Goal: Complete application form

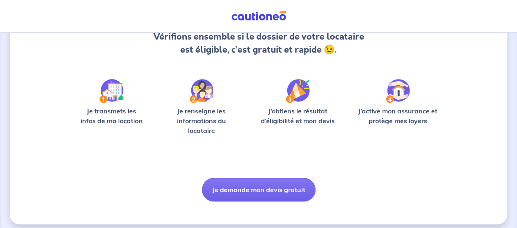
scroll to position [100, 0]
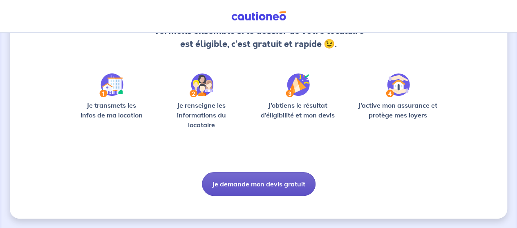
click at [264, 185] on button "Je demande mon devis gratuit" at bounding box center [259, 184] width 114 height 24
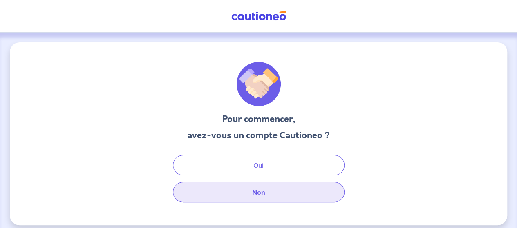
click at [258, 191] on button "Non" at bounding box center [259, 192] width 172 height 20
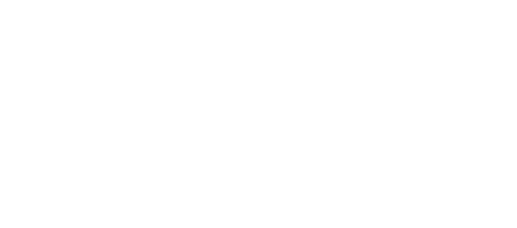
select select "FR"
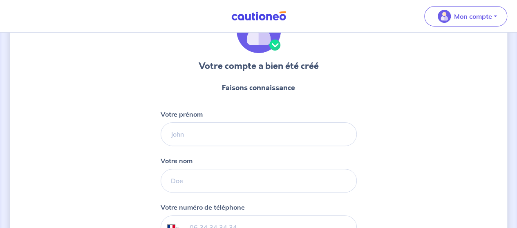
scroll to position [123, 0]
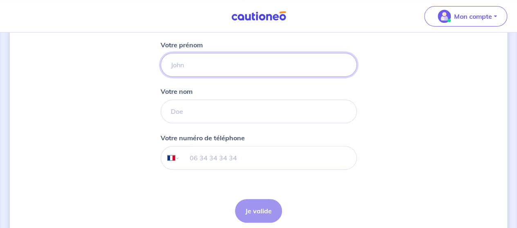
click at [222, 70] on input "Votre prénom" at bounding box center [258, 65] width 196 height 24
type input "a"
type input "[PERSON_NAME]"
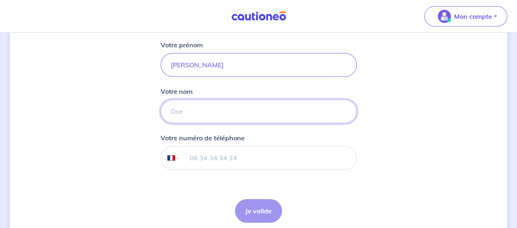
click at [219, 109] on input "Votre nom" at bounding box center [258, 112] width 196 height 24
type input "m"
type input "[PERSON_NAME]"
click at [199, 158] on input "tel" at bounding box center [267, 158] width 176 height 23
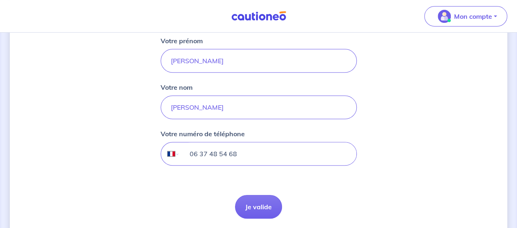
scroll to position [155, 0]
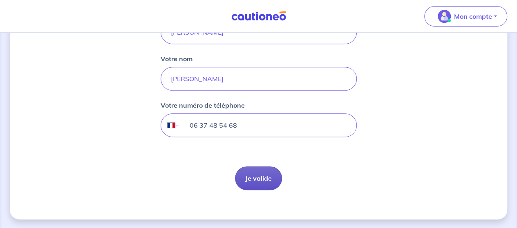
type input "06 37 48 54 68"
click at [264, 177] on button "Je valide" at bounding box center [258, 179] width 47 height 24
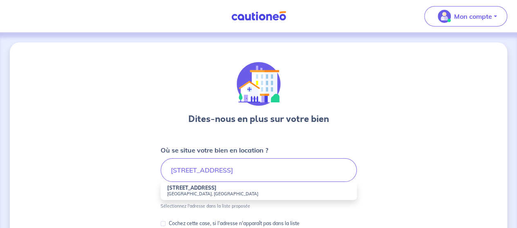
click at [229, 188] on li "[STREET_ADDRESS]" at bounding box center [258, 191] width 196 height 18
type input "[STREET_ADDRESS]"
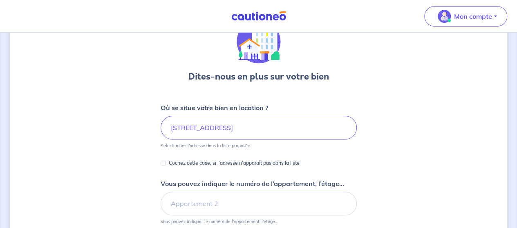
scroll to position [123, 0]
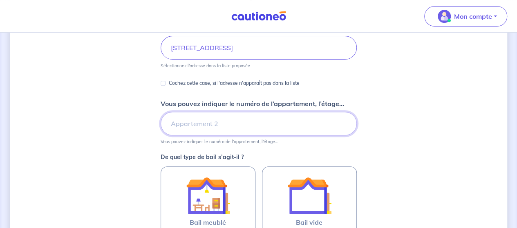
click at [218, 127] on input "Vous pouvez indiquer le numéro de l’appartement, l’étage..." at bounding box center [258, 124] width 196 height 24
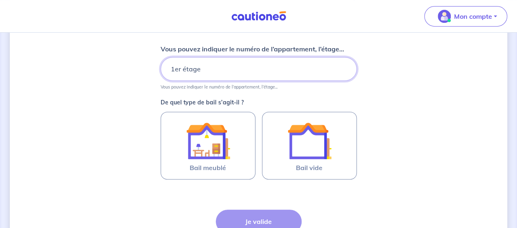
scroll to position [245, 0]
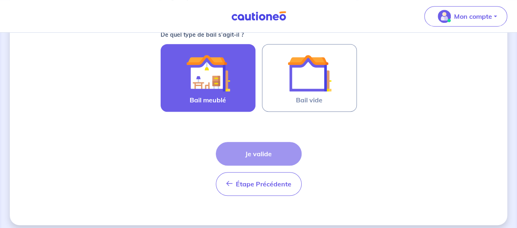
type input "1er étage"
click at [218, 88] on img at bounding box center [208, 73] width 44 height 44
click at [0, 0] on input "Bail meublé" at bounding box center [0, 0] width 0 height 0
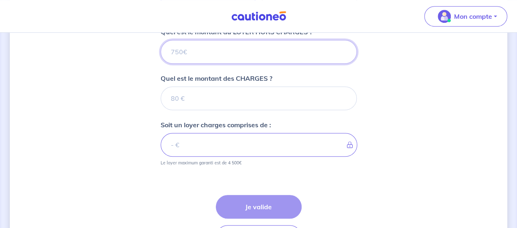
scroll to position [299, 0]
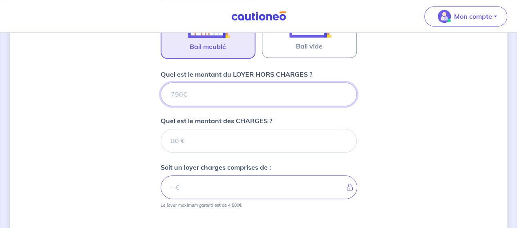
type input "1"
type input "113"
type input "1137"
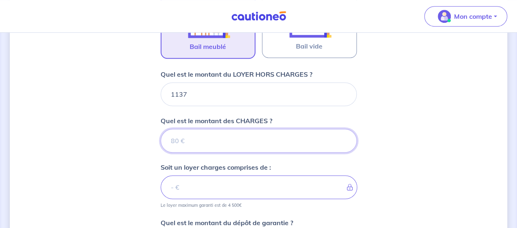
click at [212, 138] on input "Quel est le montant des CHARGES ?" at bounding box center [258, 141] width 196 height 24
type input "52"
type input "1189"
type input "52.01"
click at [344, 138] on input "52.01" at bounding box center [258, 141] width 196 height 24
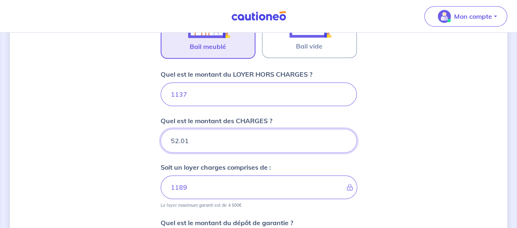
type input "1189.01"
drag, startPoint x: 280, startPoint y: 141, endPoint x: 83, endPoint y: 146, distance: 196.9
click at [84, 146] on div "Dites-nous en plus sur votre bien Où se situe votre bien en location ? [STREET_…" at bounding box center [258, 60] width 497 height 633
type input "53"
type input "1190"
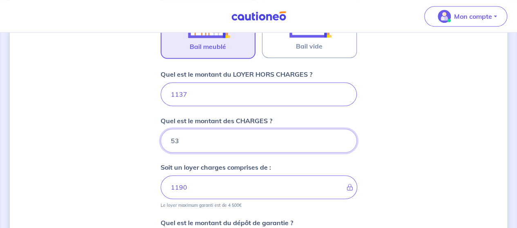
type input "53"
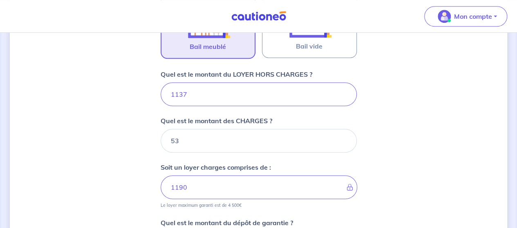
click at [376, 163] on div "Dites-nous en plus sur votre bien Où se situe votre bien en location ? [STREET_…" at bounding box center [258, 60] width 497 height 633
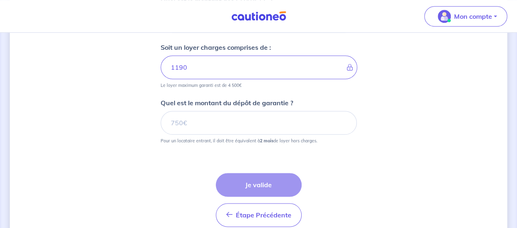
scroll to position [421, 0]
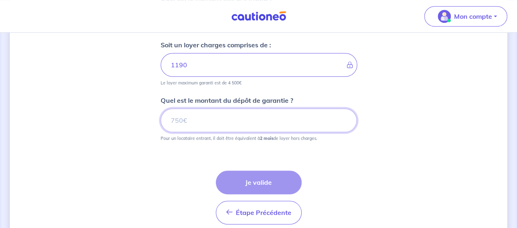
click at [251, 122] on input "Quel est le montant du dépôt de garantie ?" at bounding box center [258, 121] width 196 height 24
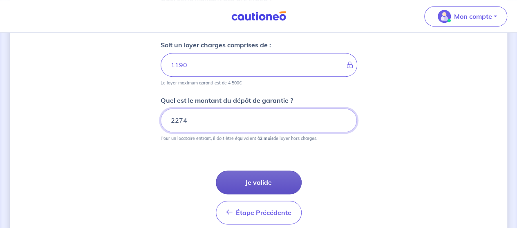
type input "2274"
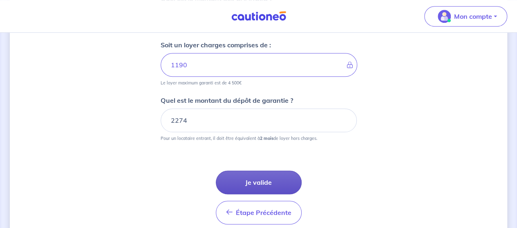
click at [256, 187] on button "Je valide" at bounding box center [259, 183] width 86 height 24
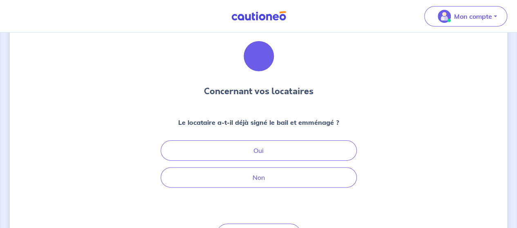
scroll to position [41, 0]
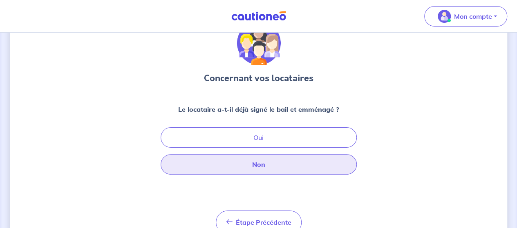
click at [245, 165] on button "Non" at bounding box center [258, 164] width 196 height 20
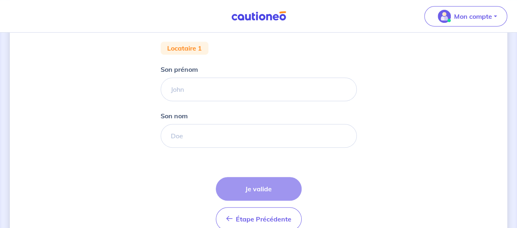
scroll to position [197, 0]
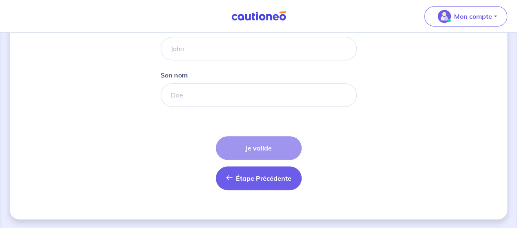
click at [246, 175] on span "Étape Précédente" at bounding box center [264, 178] width 56 height 8
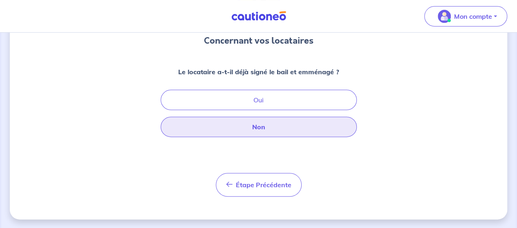
click at [256, 128] on button "Non" at bounding box center [258, 127] width 196 height 20
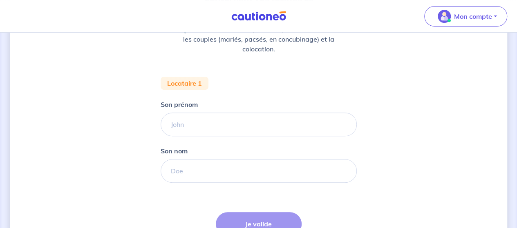
scroll to position [115, 0]
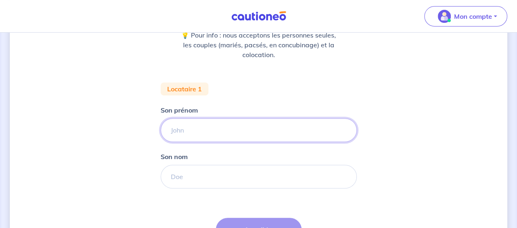
click at [306, 129] on input "Son prénom" at bounding box center [258, 130] width 196 height 24
type input "Oufdi"
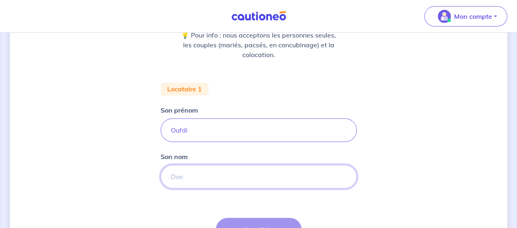
click at [253, 174] on input "Son nom" at bounding box center [258, 177] width 196 height 24
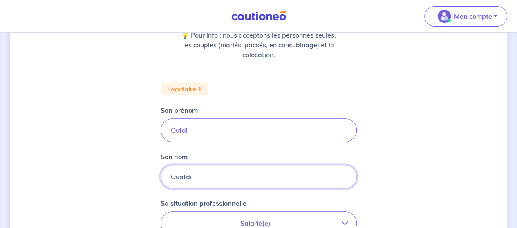
type input "Ouafdi"
drag, startPoint x: 209, startPoint y: 134, endPoint x: 134, endPoint y: 134, distance: 75.5
click at [131, 134] on div "Concernant vos locataires 💡 Pour info : nous acceptons les personnes seules, le…" at bounding box center [258, 185] width 497 height 516
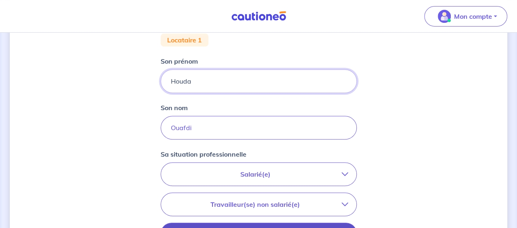
scroll to position [238, 0]
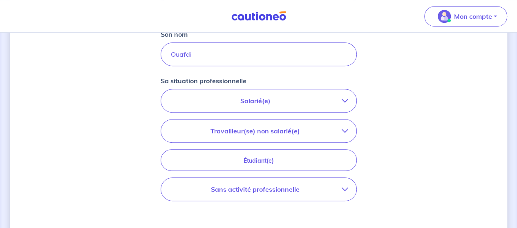
type input "Houda"
click at [319, 105] on button "Salarié(e)" at bounding box center [258, 100] width 195 height 23
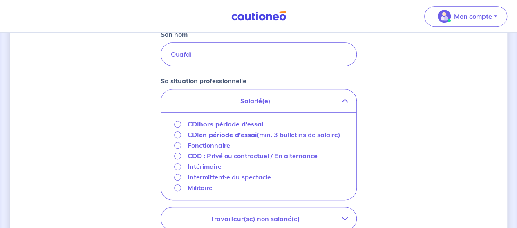
click at [329, 106] on button "Salarié(e)" at bounding box center [258, 100] width 195 height 23
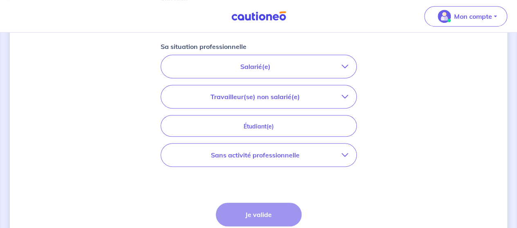
scroll to position [319, 0]
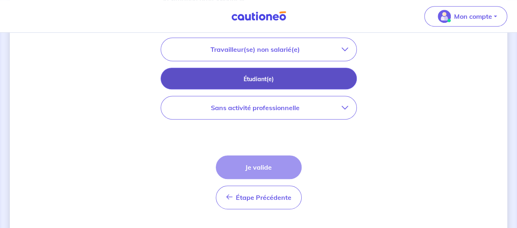
click at [239, 79] on p "Étudiant(e)" at bounding box center [259, 79] width 176 height 9
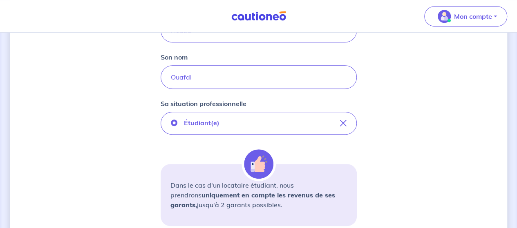
scroll to position [197, 0]
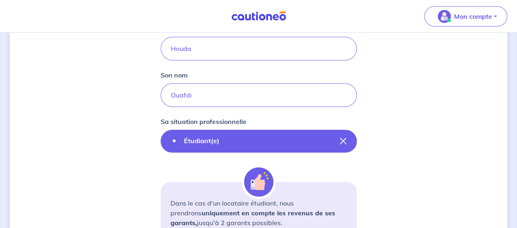
click at [343, 140] on icon "button" at bounding box center [343, 141] width 7 height 7
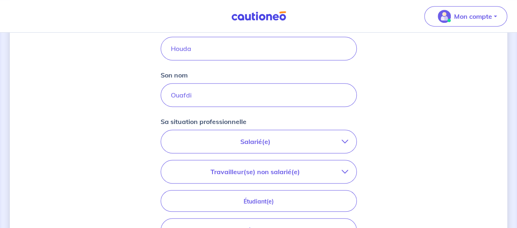
click at [290, 143] on p "Salarié(e)" at bounding box center [255, 142] width 172 height 10
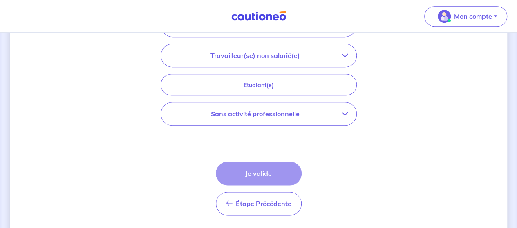
click at [314, 111] on p "Sans activité professionnelle" at bounding box center [255, 114] width 172 height 10
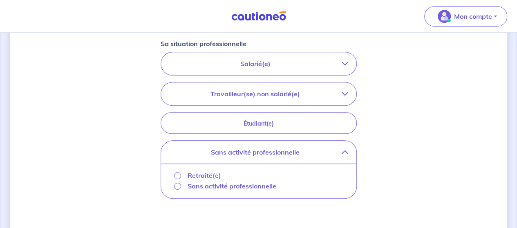
scroll to position [272, 0]
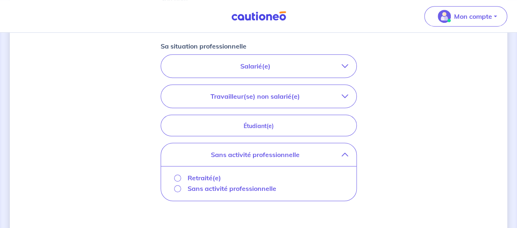
click at [341, 157] on button "Sans activité professionnelle" at bounding box center [258, 154] width 195 height 23
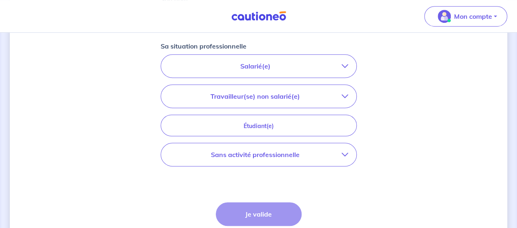
click at [307, 66] on p "Salarié(e)" at bounding box center [255, 66] width 172 height 10
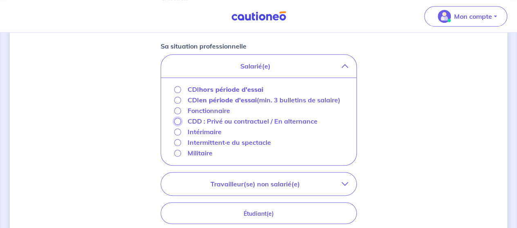
click at [179, 120] on input "CDD : Privé ou contractuel / En alternance" at bounding box center [177, 121] width 7 height 7
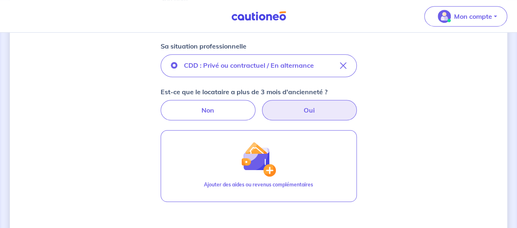
click at [302, 105] on label "Oui" at bounding box center [309, 110] width 95 height 20
click at [261, 105] on input "Oui" at bounding box center [258, 102] width 5 height 5
radio input "true"
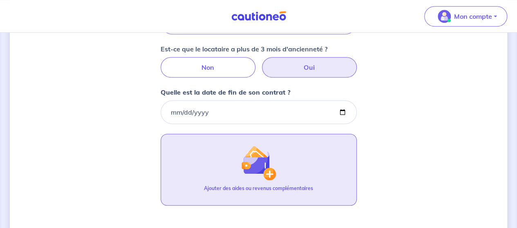
scroll to position [354, 0]
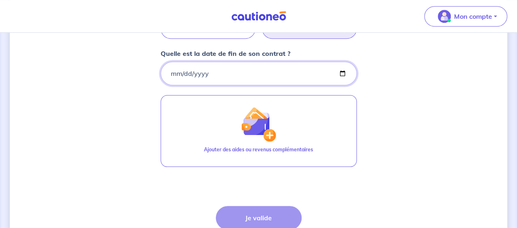
click at [235, 72] on input "Quelle est la date de fin de son contrat ?" at bounding box center [258, 74] width 196 height 24
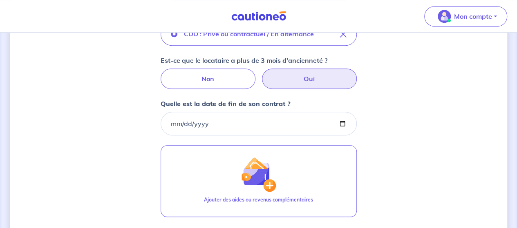
scroll to position [313, 0]
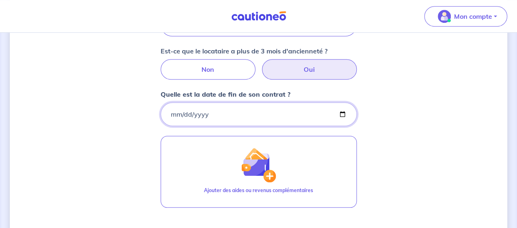
click at [209, 111] on input "Quelle est la date de fin de son contrat ?" at bounding box center [258, 114] width 196 height 24
click at [341, 114] on input "Quelle est la date de fin de son contrat ?" at bounding box center [258, 114] width 196 height 24
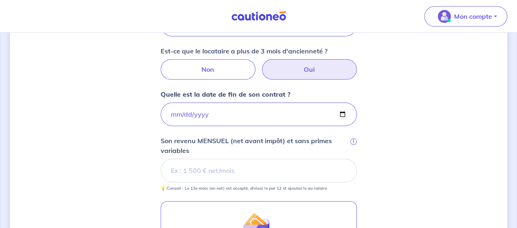
type input "[DATE]"
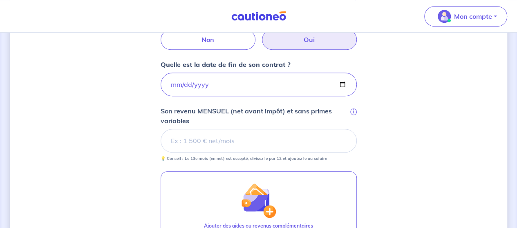
scroll to position [354, 0]
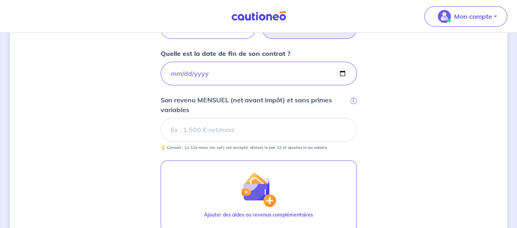
click at [270, 131] on input "Son revenu MENSUEL (net avant impôt) et sans primes variables i" at bounding box center [258, 130] width 196 height 24
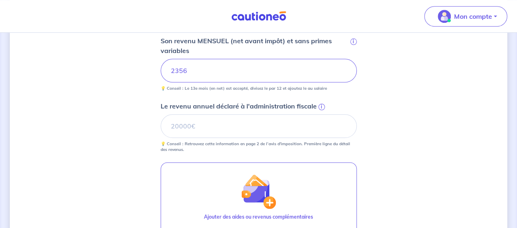
scroll to position [395, 0]
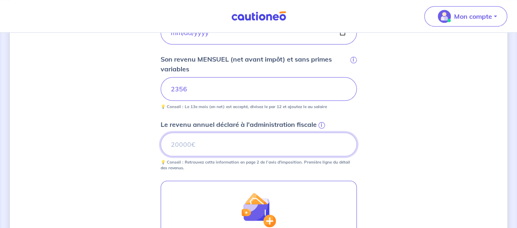
click at [222, 147] on input "Le revenu annuel déclaré à l'administration fiscale i" at bounding box center [258, 145] width 196 height 24
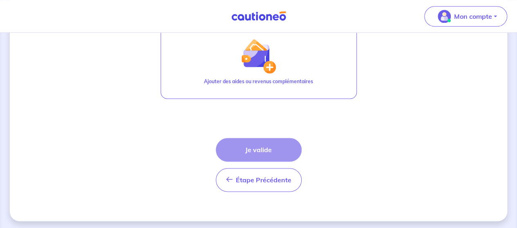
click at [256, 151] on div "Étape Précédente Précédent Je valide Je valide" at bounding box center [259, 165] width 86 height 54
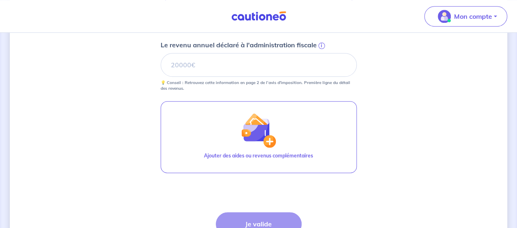
scroll to position [426, 0]
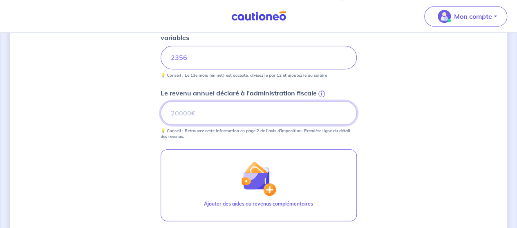
drag, startPoint x: 327, startPoint y: 114, endPoint x: 332, endPoint y: 111, distance: 4.6
click at [331, 112] on input "Le revenu annuel déclaré à l'administration fiscale i" at bounding box center [258, 113] width 196 height 24
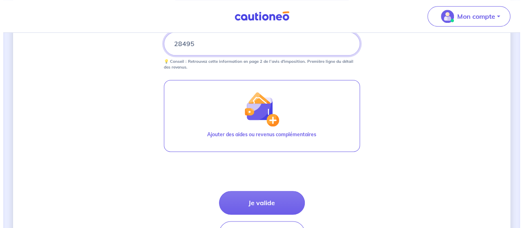
scroll to position [508, 0]
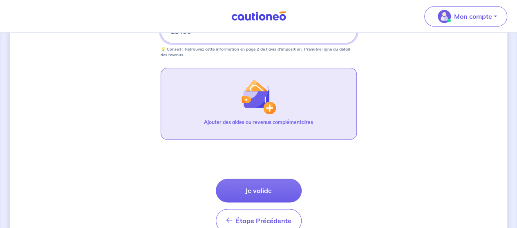
type input "28495"
click at [282, 111] on button "Ajouter des aides ou revenus complémentaires" at bounding box center [258, 104] width 196 height 72
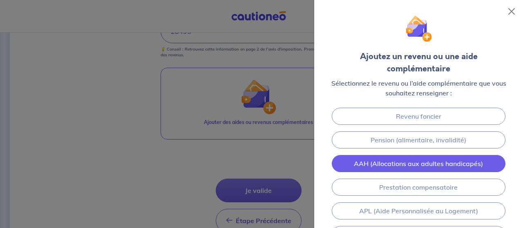
scroll to position [41, 0]
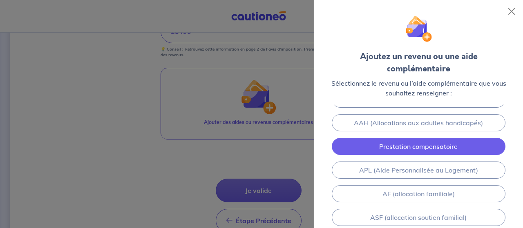
click at [471, 138] on link "Prestation compensatoire" at bounding box center [419, 146] width 174 height 17
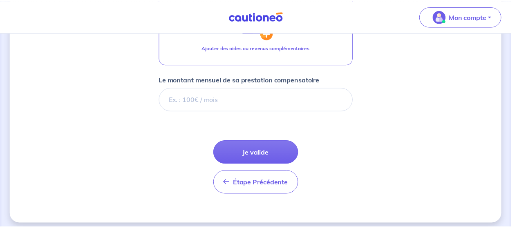
scroll to position [586, 0]
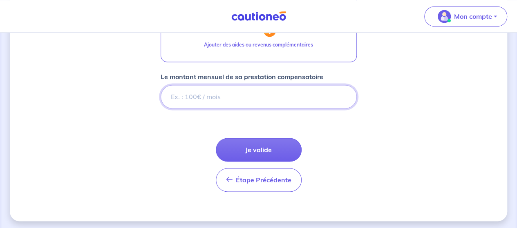
click at [274, 100] on input "Le montant mensuel de sa prestation compensatoire" at bounding box center [258, 97] width 196 height 24
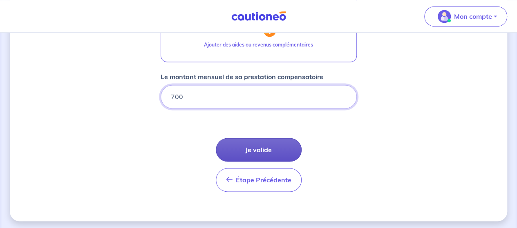
type input "700"
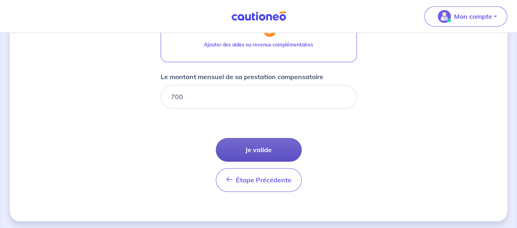
click at [263, 148] on button "Je valide" at bounding box center [259, 150] width 86 height 24
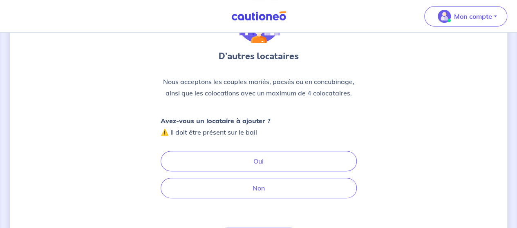
scroll to position [82, 0]
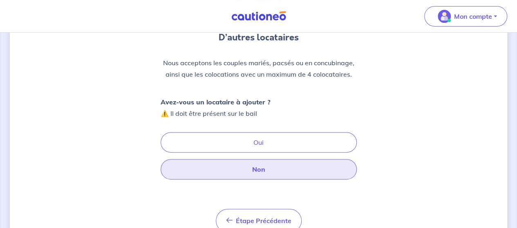
click at [278, 168] on button "Non" at bounding box center [258, 169] width 196 height 20
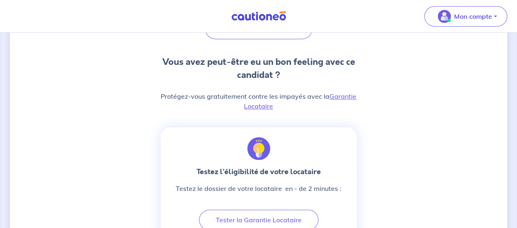
scroll to position [204, 0]
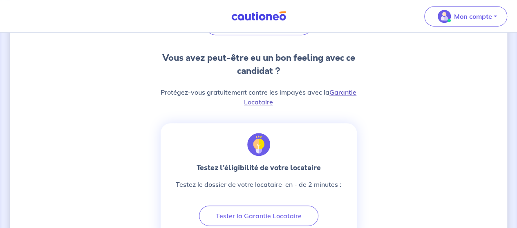
click at [259, 102] on link "Garantie Locataire" at bounding box center [300, 97] width 112 height 18
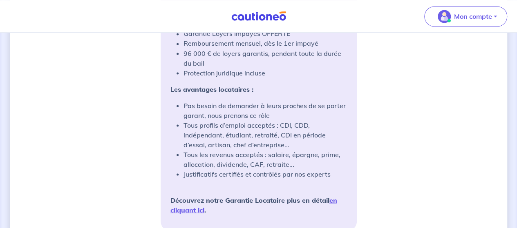
scroll to position [761, 0]
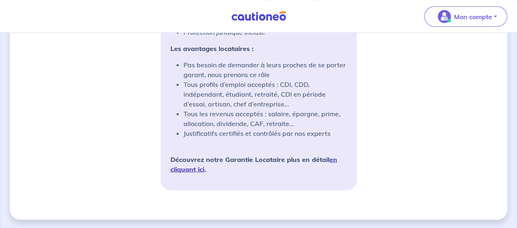
click at [335, 160] on link "en cliquant ici" at bounding box center [253, 164] width 167 height 18
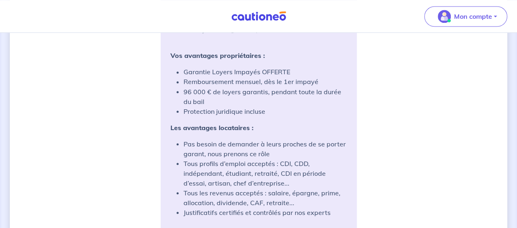
scroll to position [679, 0]
